Goal: Check status

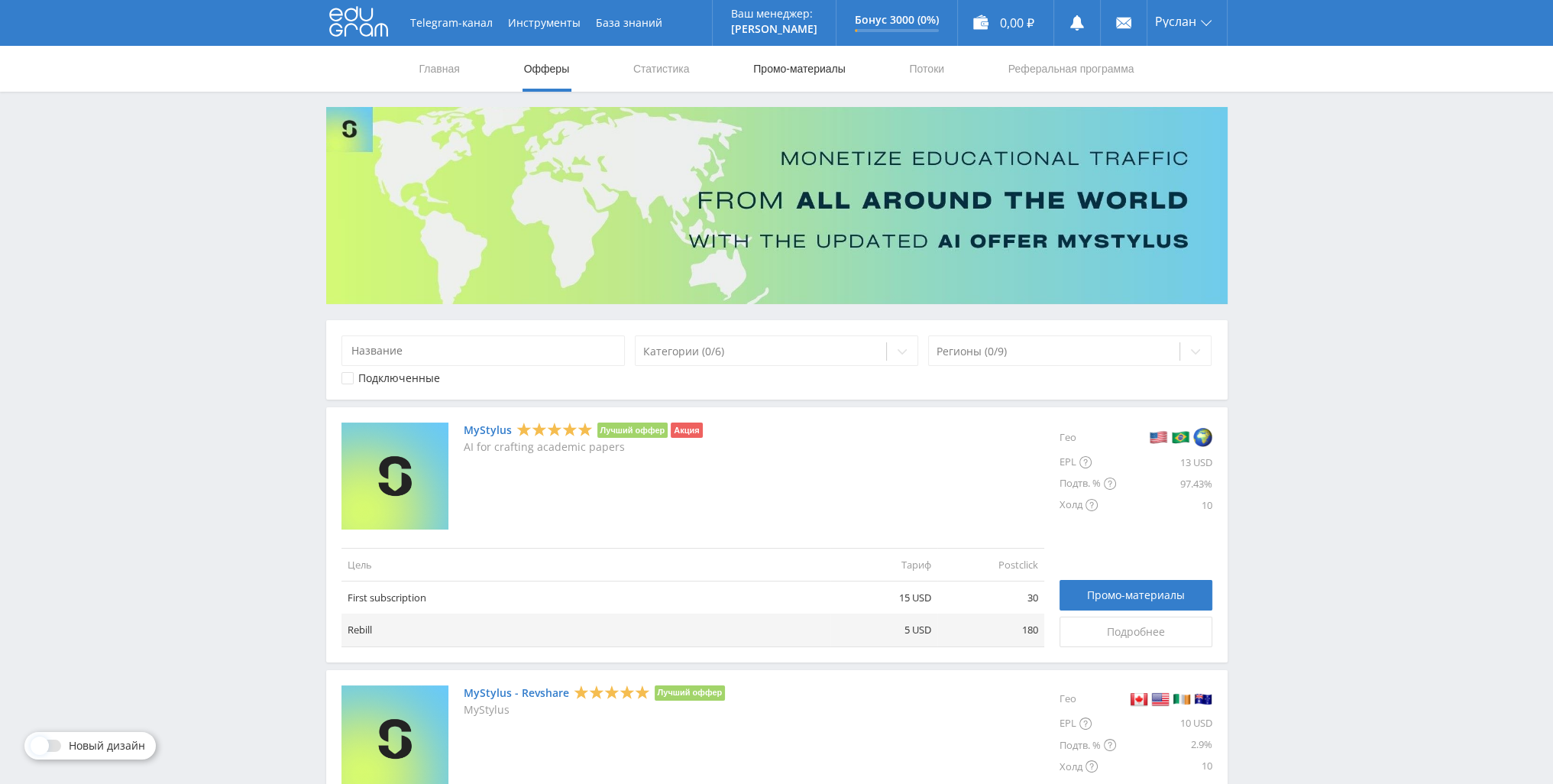
click at [765, 62] on link "Промо-материалы" at bounding box center [799, 69] width 94 height 46
select select "1"
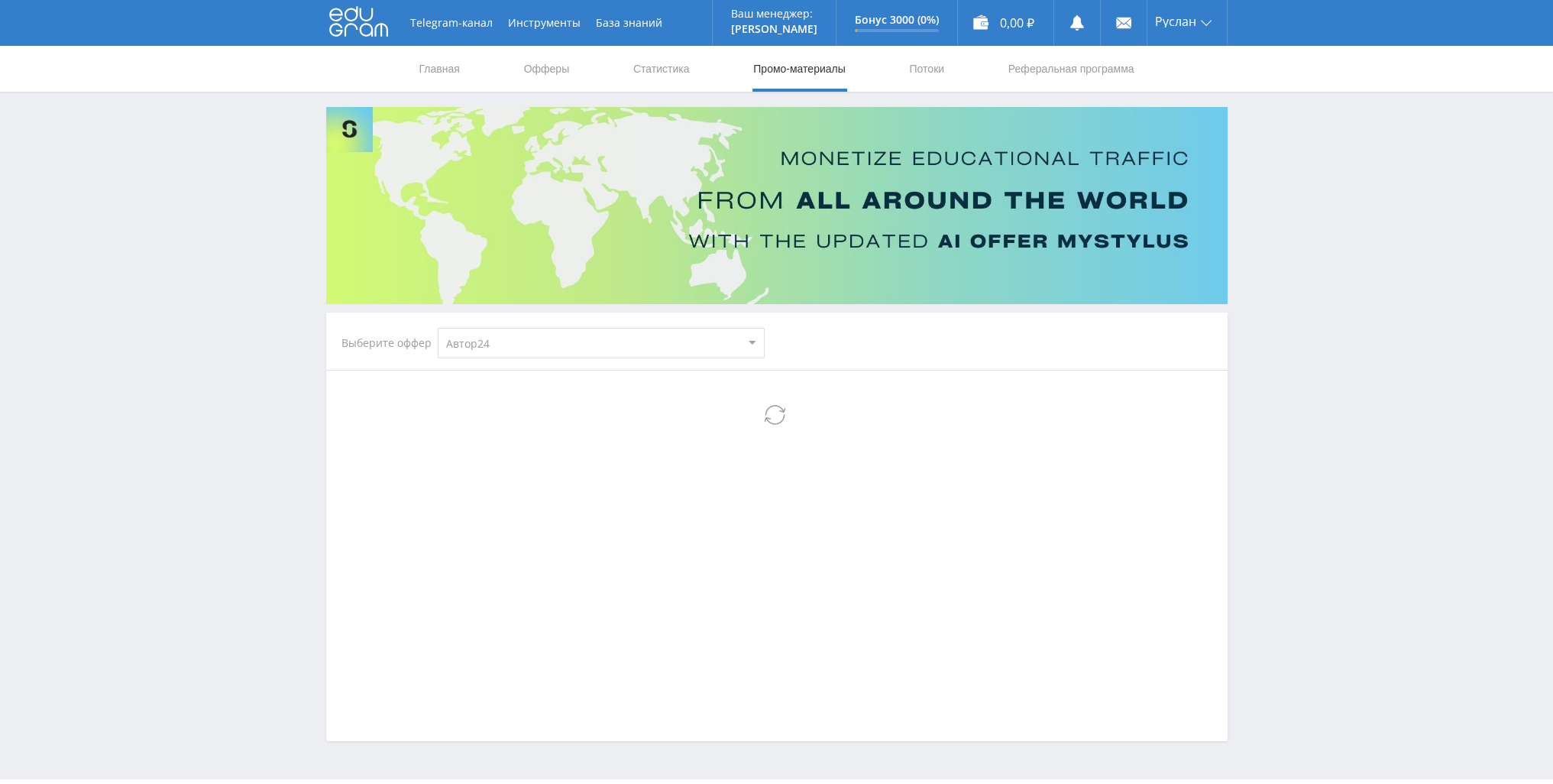
select select "1"
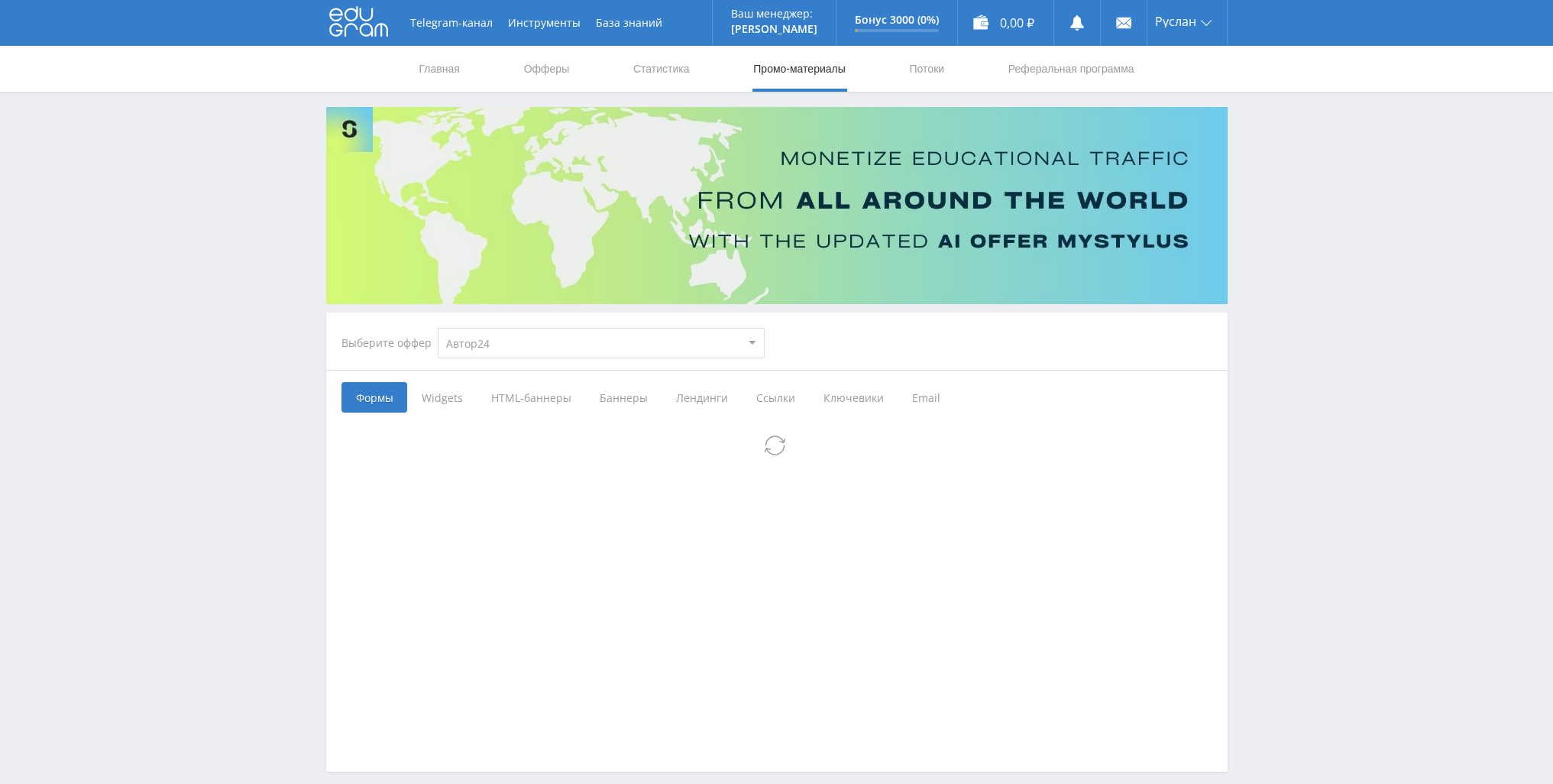
click at [708, 64] on nav "Главная Офферы Статистика Промо-материалы Потоки Реферальная программа" at bounding box center [776, 69] width 718 height 46
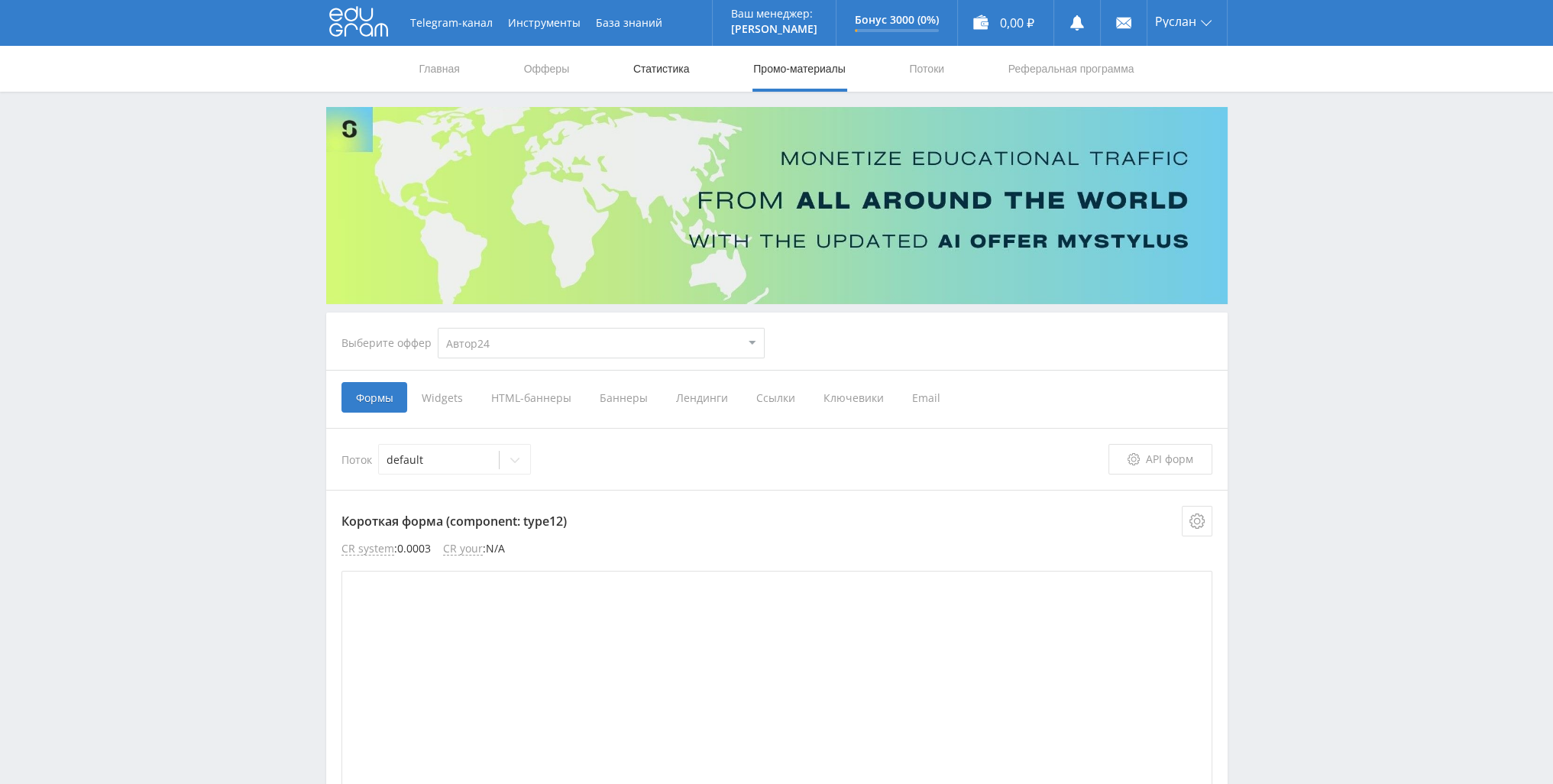
click at [663, 68] on link "Статистика" at bounding box center [662, 69] width 60 height 46
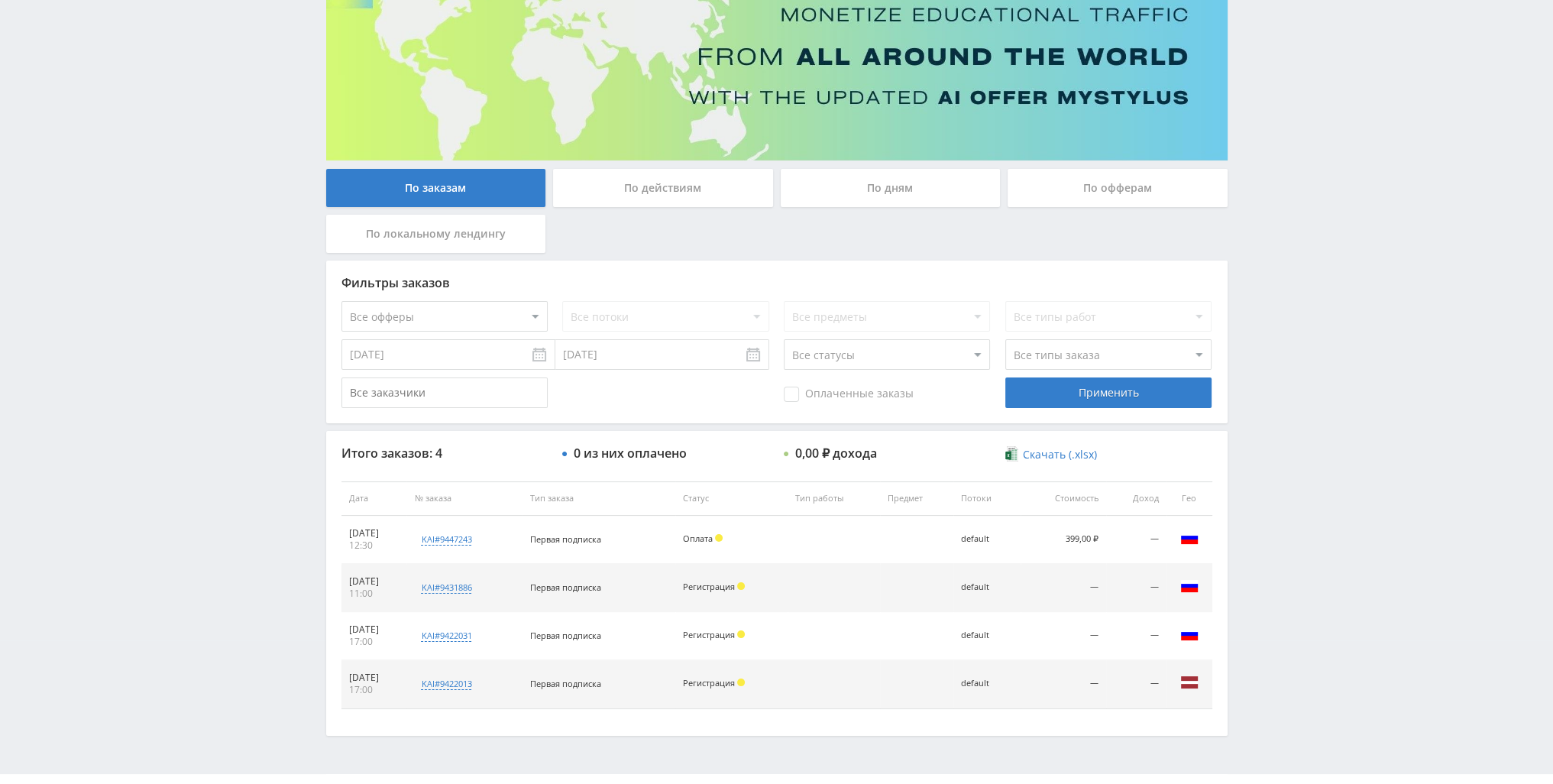
scroll to position [153, 0]
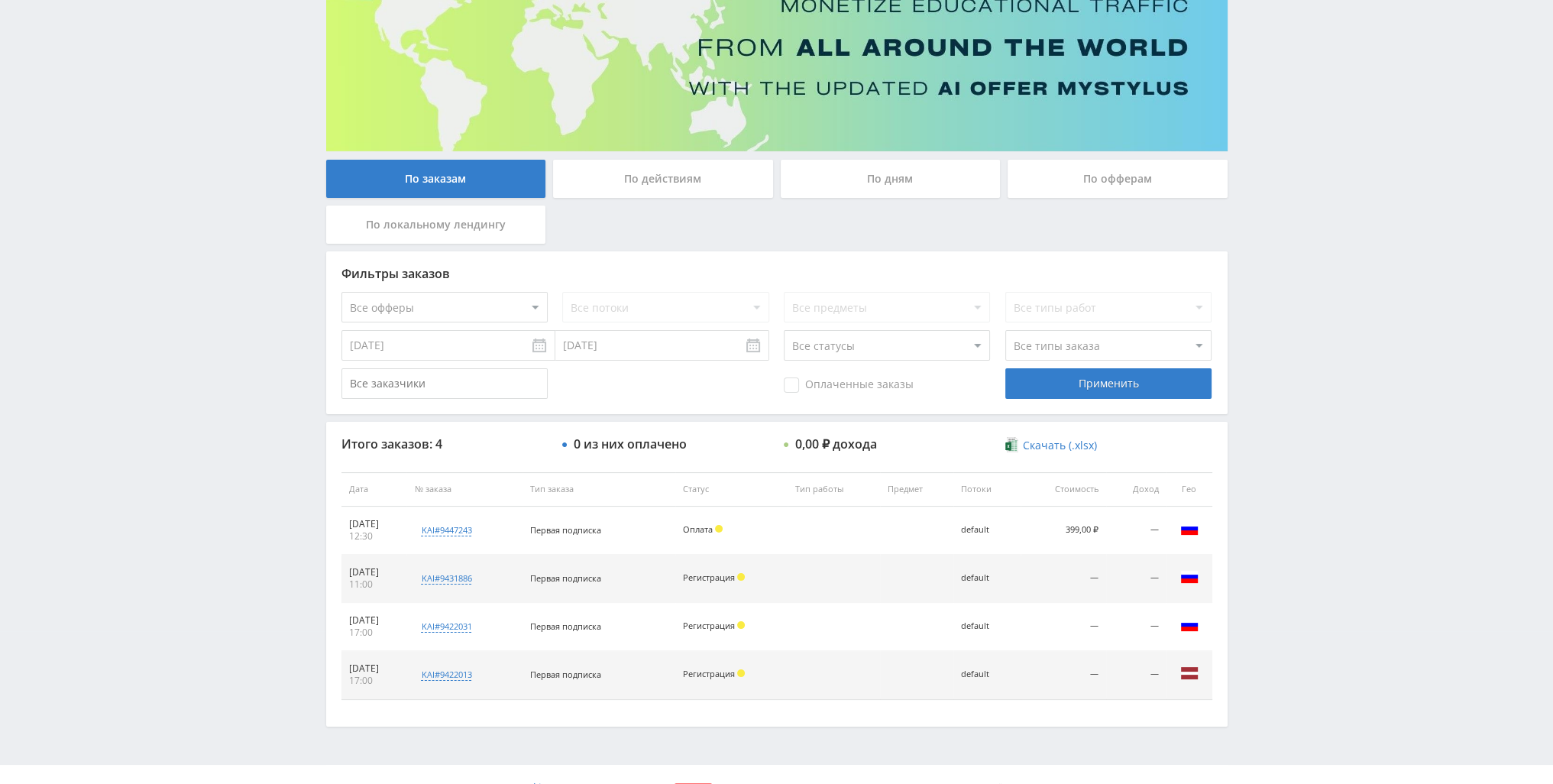
click at [714, 183] on div "По действиям" at bounding box center [663, 179] width 220 height 38
click at [0, 0] on input "По действиям" at bounding box center [0, 0] width 0 height 0
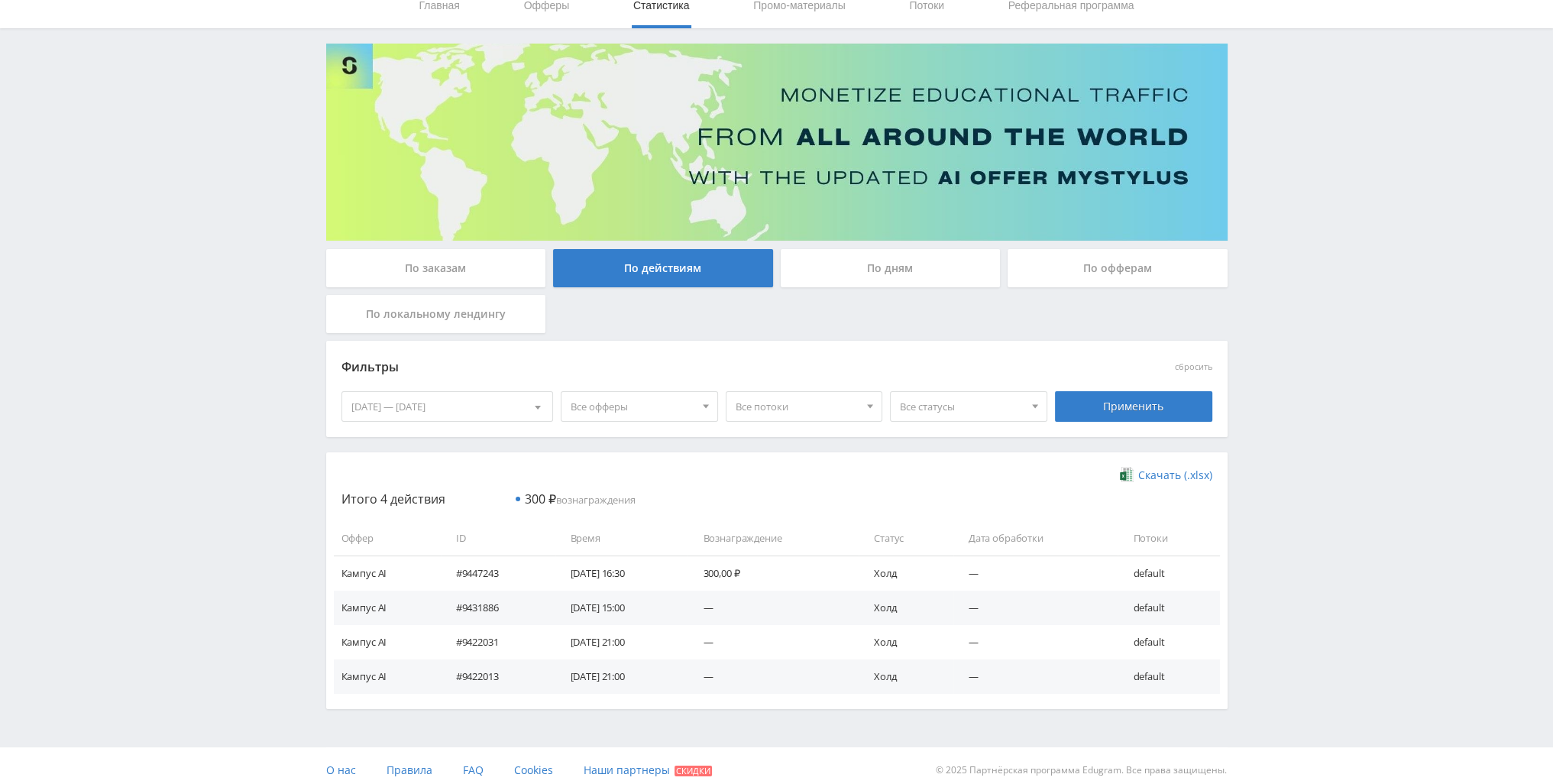
scroll to position [71, 0]
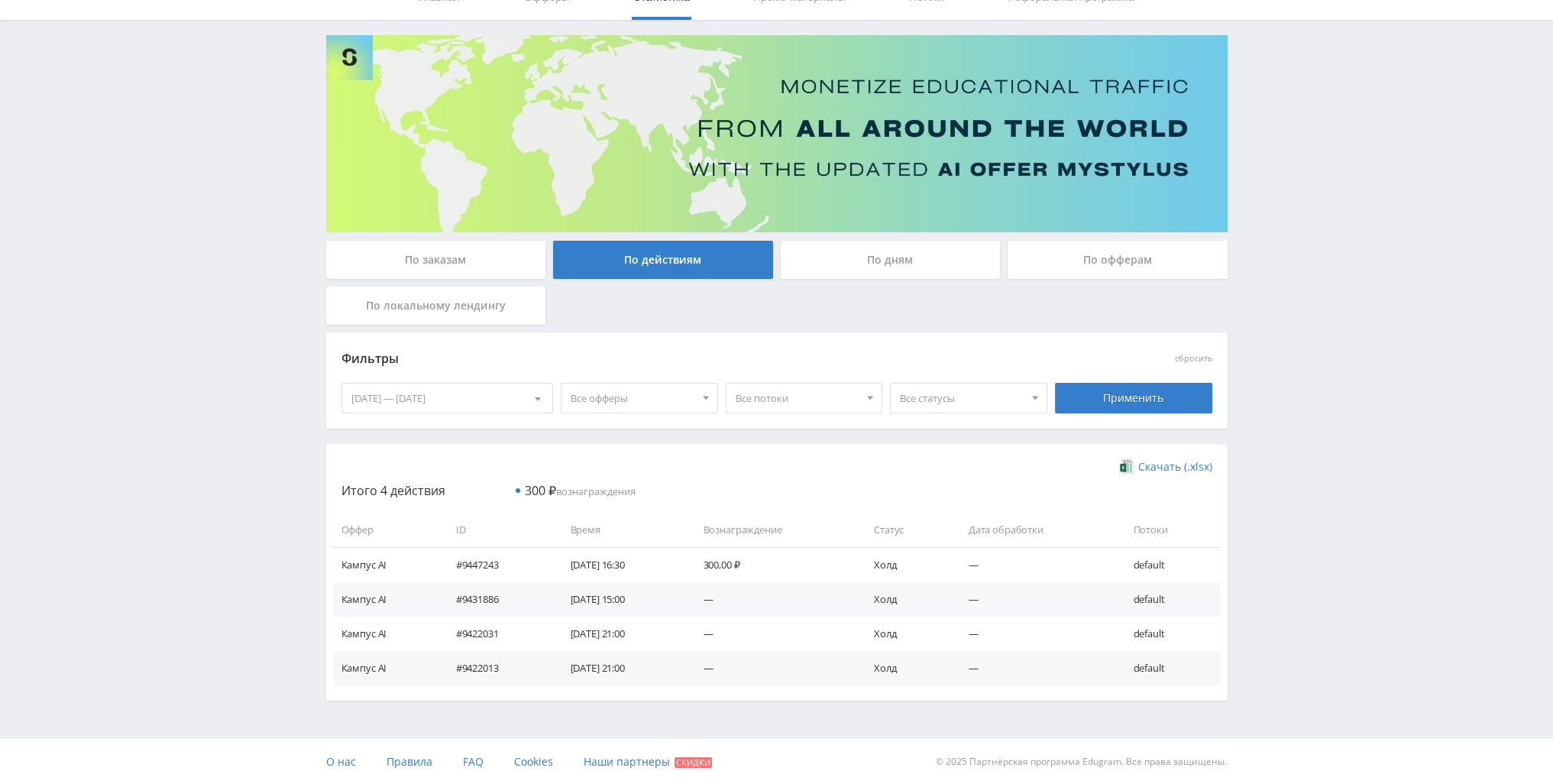
click at [869, 260] on div "По дням" at bounding box center [890, 259] width 220 height 38
click at [0, 0] on input "По дням" at bounding box center [0, 0] width 0 height 0
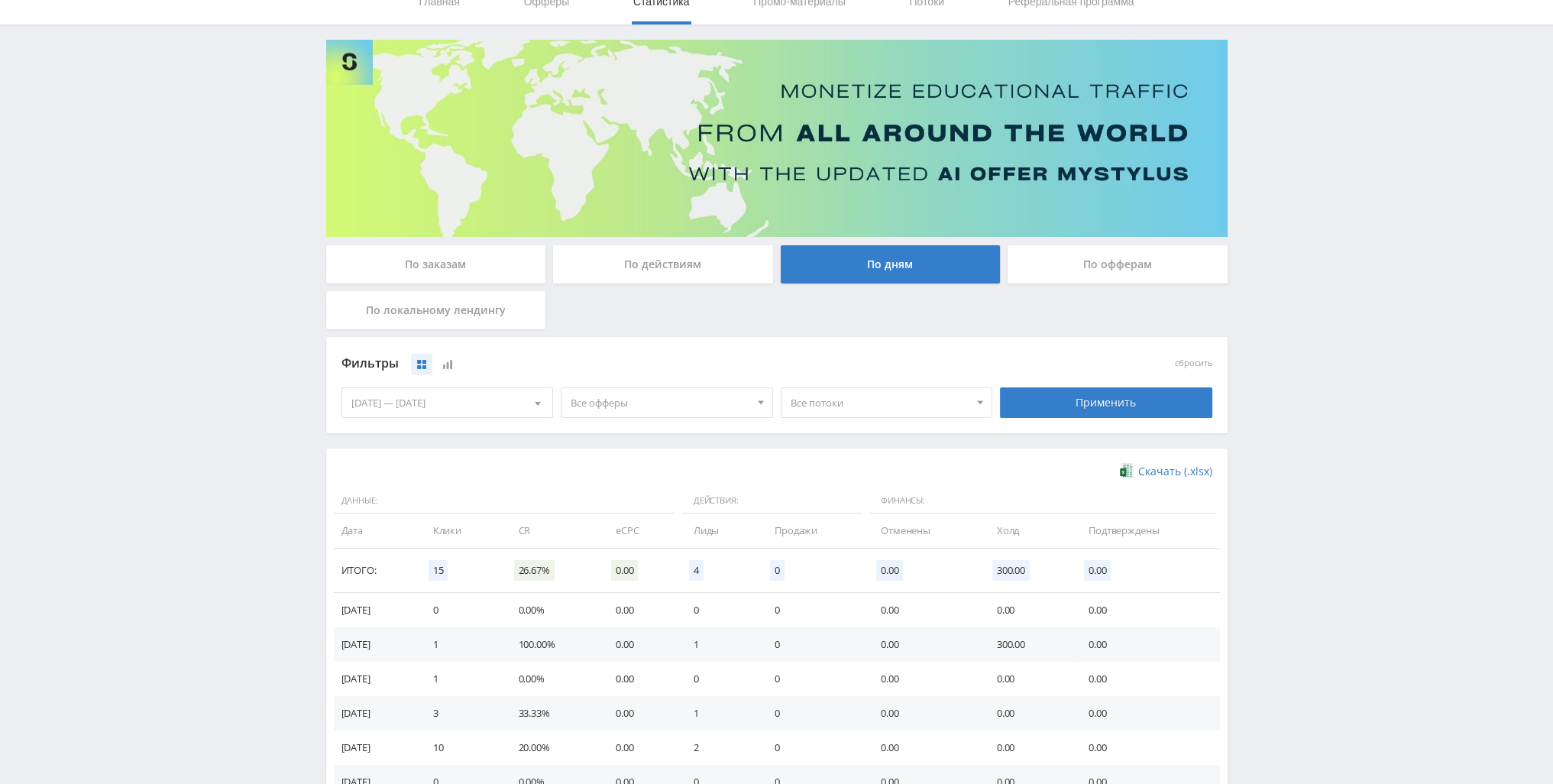
scroll to position [77, 0]
